Goal: Task Accomplishment & Management: Use online tool/utility

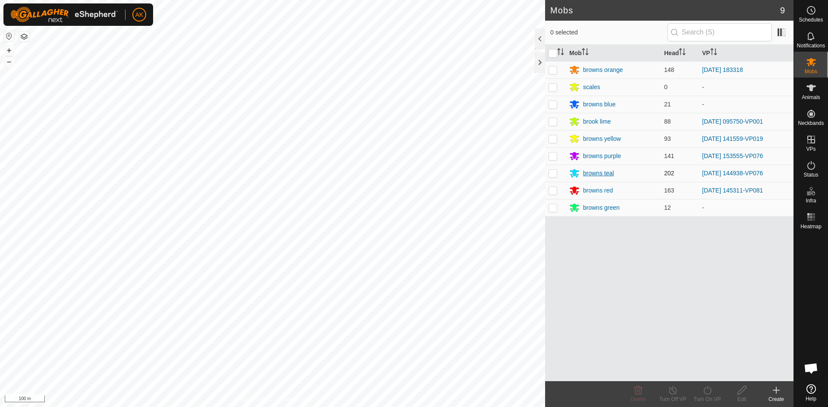
click at [578, 175] on div "Mobs 9 0 selected Mob Head VP browns orange 148 [DATE] 183318 scales 0 - browns…" at bounding box center [396, 203] width 793 height 407
click at [554, 173] on p-checkbox at bounding box center [552, 173] width 9 height 7
checkbox input "true"
click at [676, 392] on icon at bounding box center [673, 390] width 8 height 9
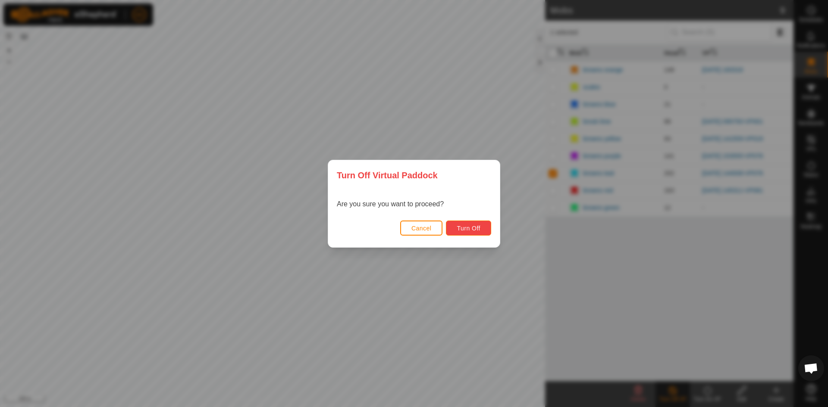
click at [477, 226] on span "Turn Off" at bounding box center [469, 228] width 24 height 7
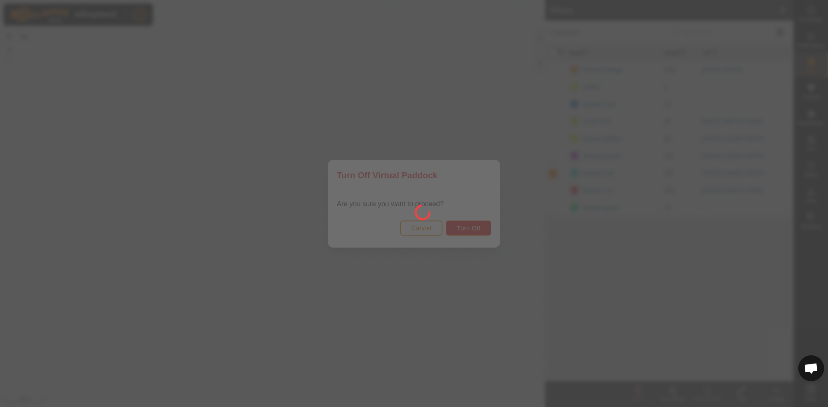
drag, startPoint x: 432, startPoint y: 235, endPoint x: 320, endPoint y: 251, distance: 113.4
click at [431, 235] on div at bounding box center [414, 203] width 828 height 407
click at [422, 223] on div at bounding box center [414, 203] width 828 height 407
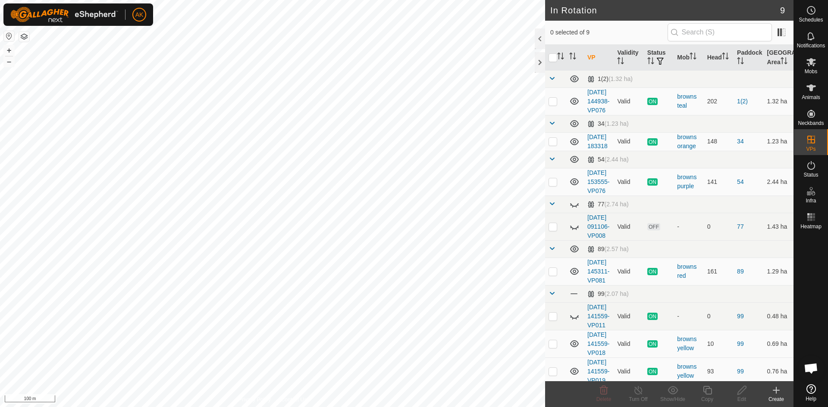
checkbox input "true"
click at [704, 389] on icon at bounding box center [707, 390] width 11 height 10
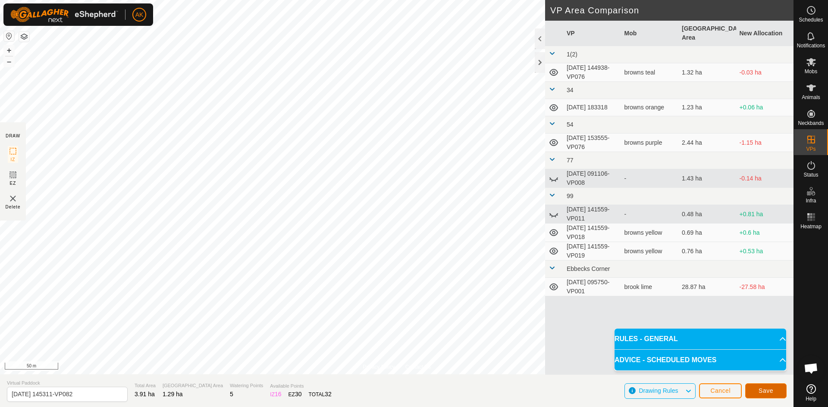
click at [766, 396] on button "Save" at bounding box center [765, 391] width 41 height 15
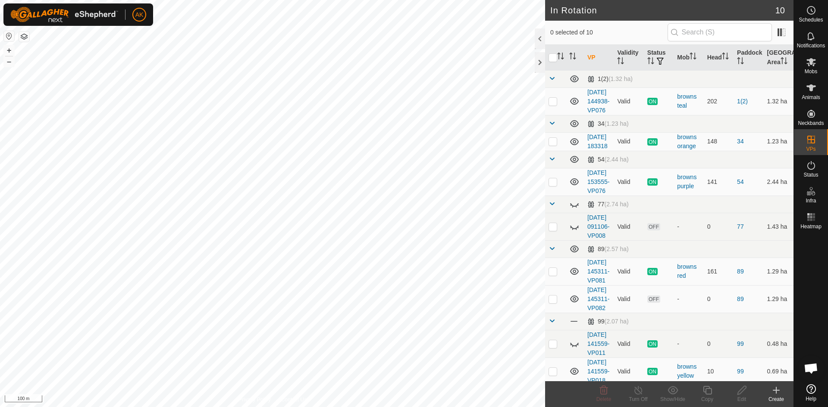
click at [352, 307] on div "AK Schedules Notifications Mobs Animals Neckbands VPs Status Infra Heatmap Help…" at bounding box center [414, 203] width 828 height 407
checkbox input "true"
click at [705, 389] on icon at bounding box center [707, 390] width 11 height 10
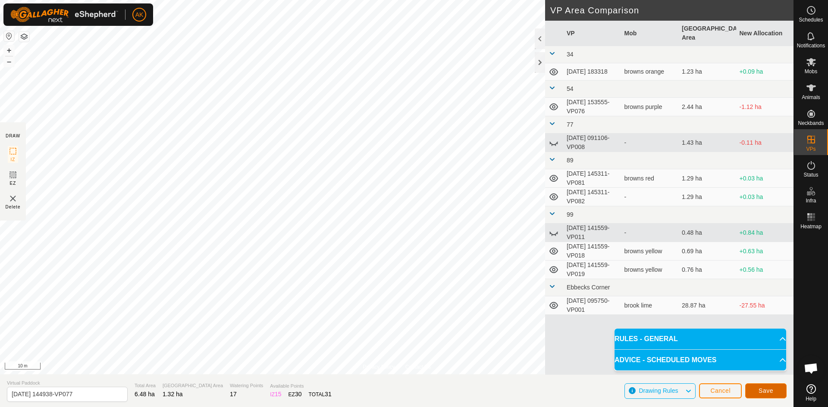
click at [758, 391] on span "Save" at bounding box center [765, 391] width 15 height 7
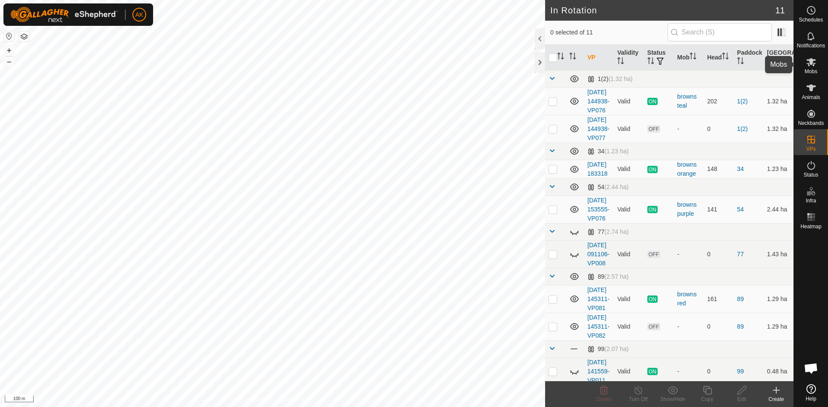
click at [811, 65] on icon at bounding box center [811, 62] width 10 height 10
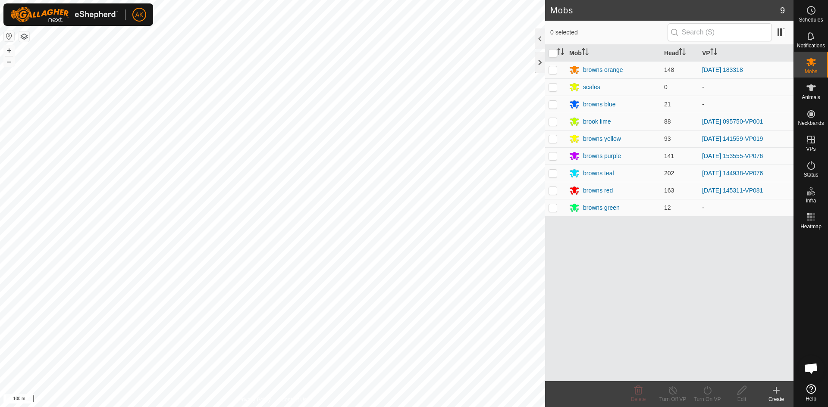
click at [554, 173] on p-checkbox at bounding box center [552, 173] width 9 height 7
checkbox input "true"
